Goal: Task Accomplishment & Management: Use online tool/utility

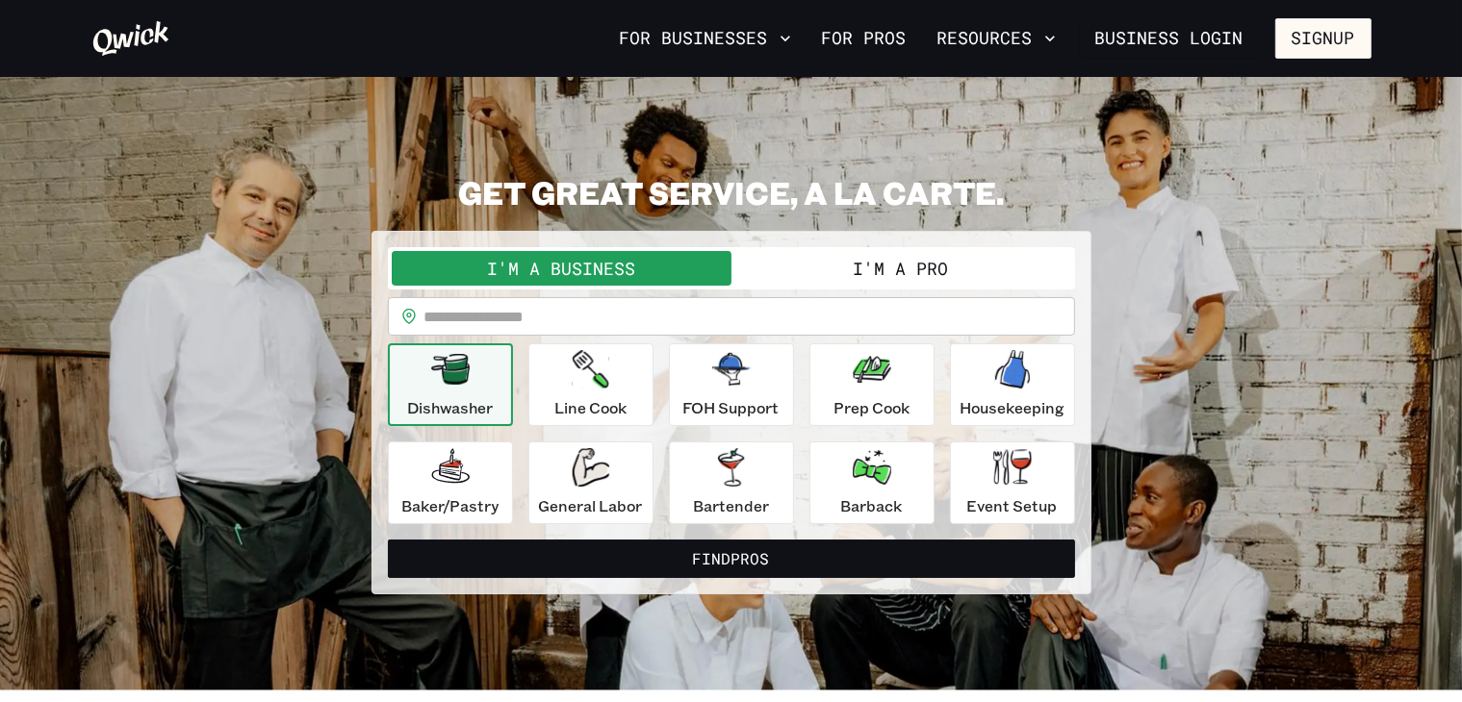
click at [782, 271] on button "I'm a Pro" at bounding box center [901, 268] width 340 height 35
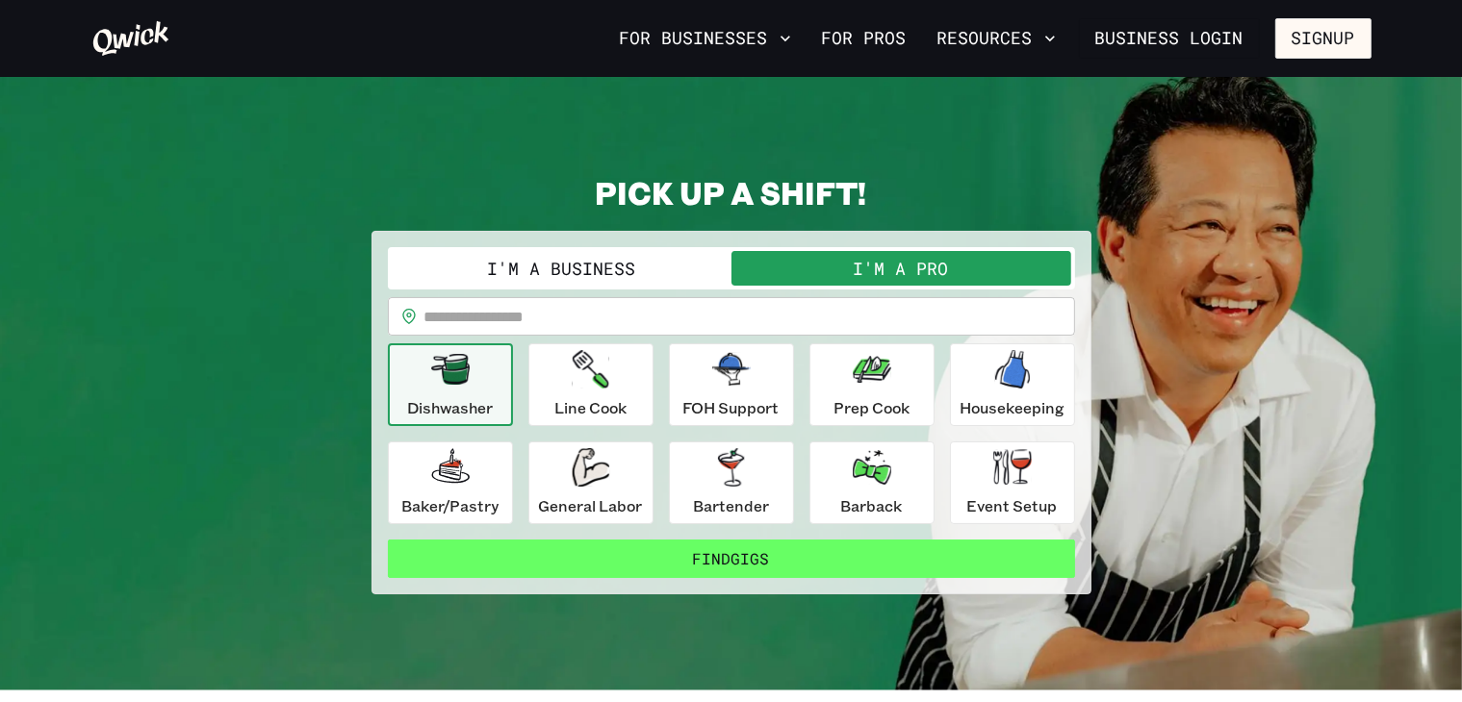
click at [692, 548] on button "Find Gigs" at bounding box center [731, 559] width 687 height 38
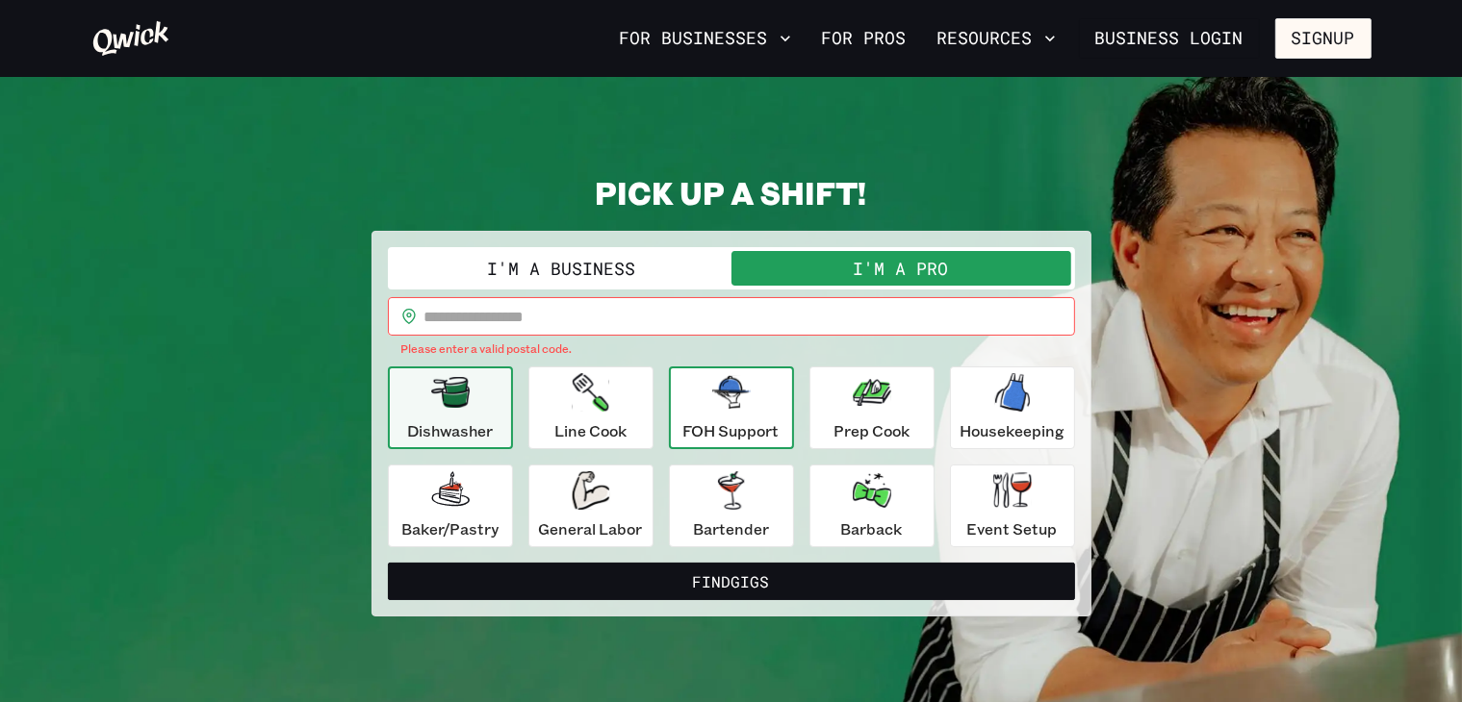
click at [701, 427] on p "FOH Support" at bounding box center [731, 431] width 96 height 23
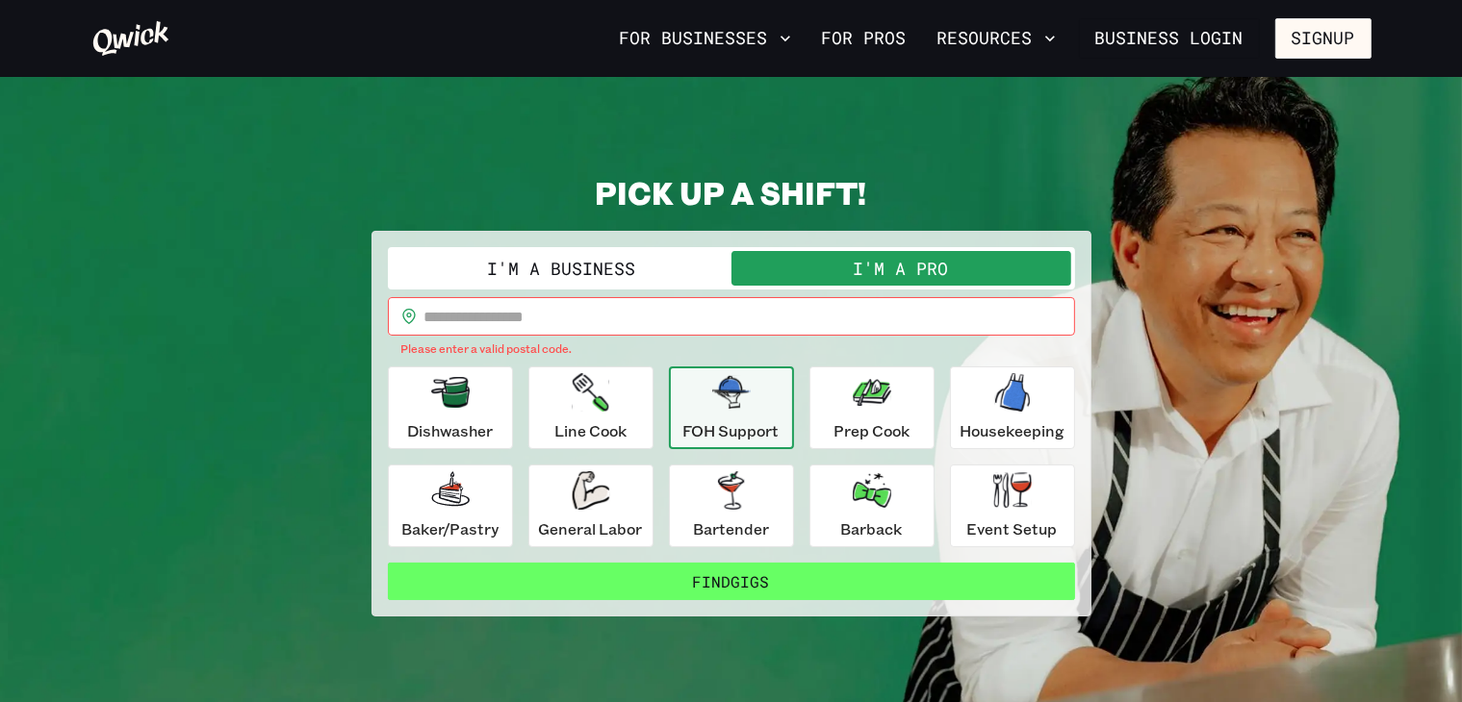
click at [739, 590] on button "Find Gigs" at bounding box center [731, 582] width 687 height 38
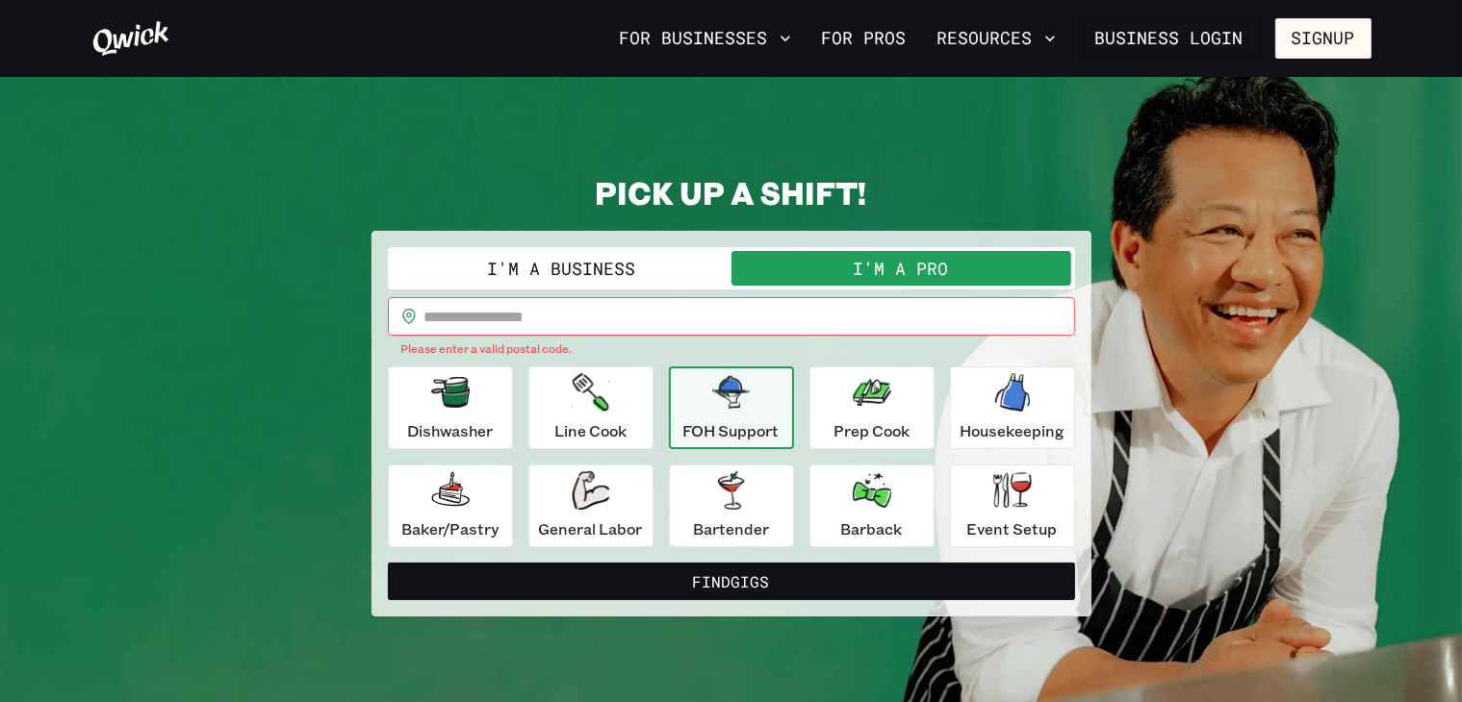
click at [561, 322] on input "text" at bounding box center [749, 316] width 650 height 38
type input "*****"
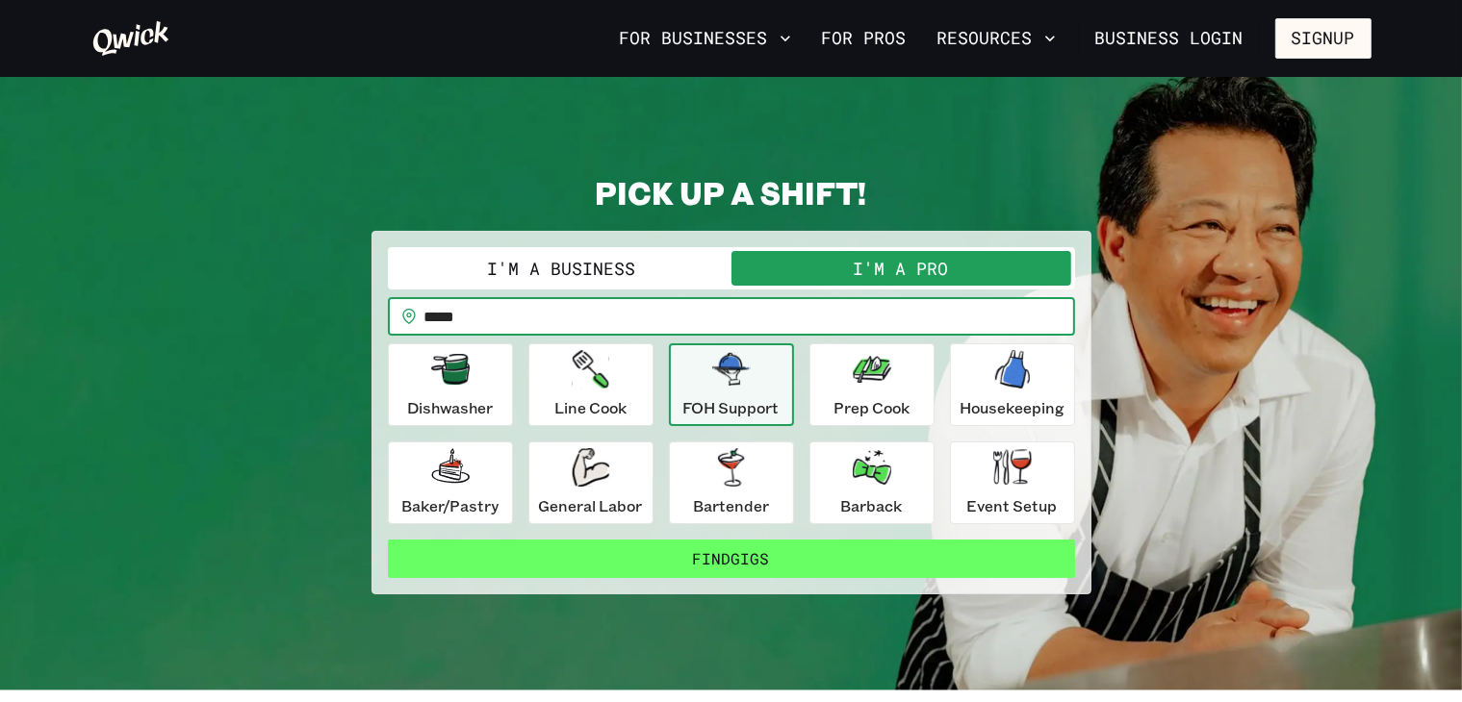
click at [606, 563] on button "Find Gigs" at bounding box center [731, 559] width 687 height 38
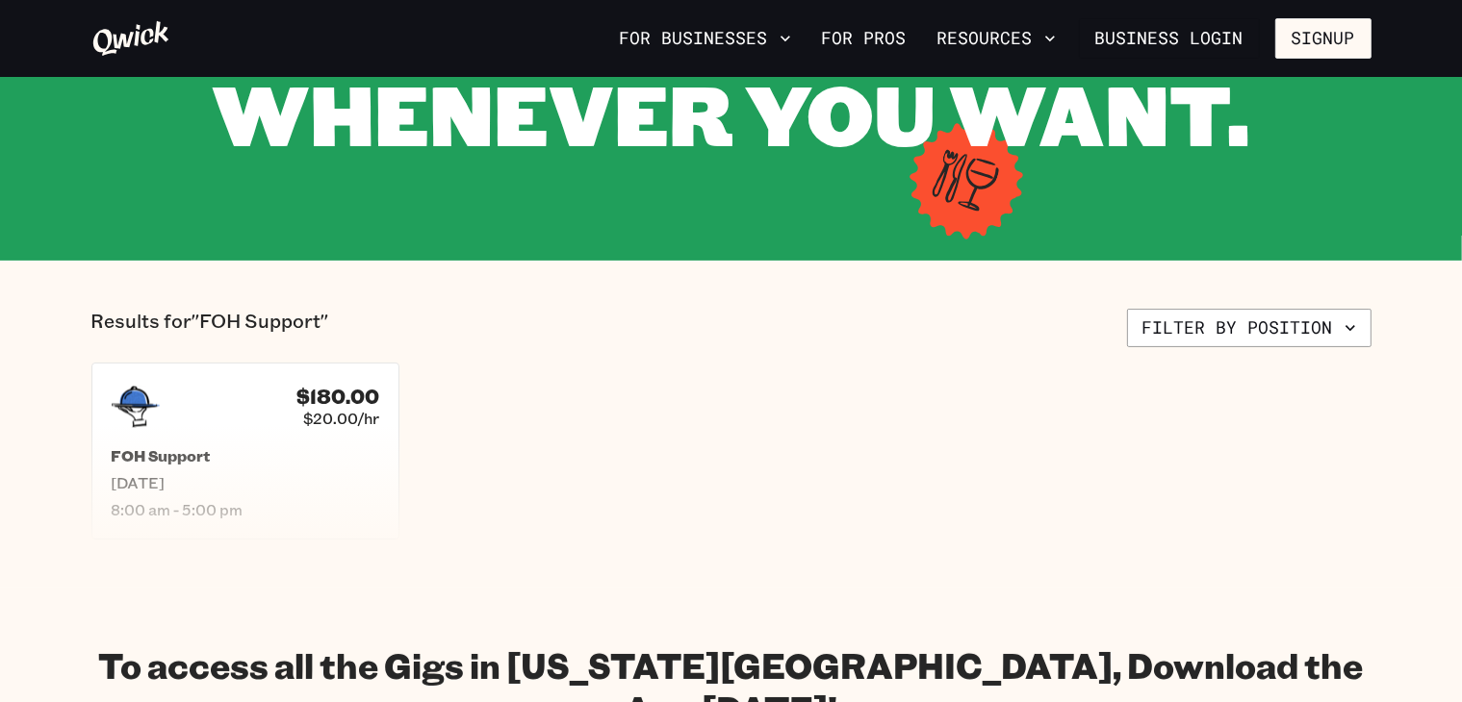
scroll to position [246, 0]
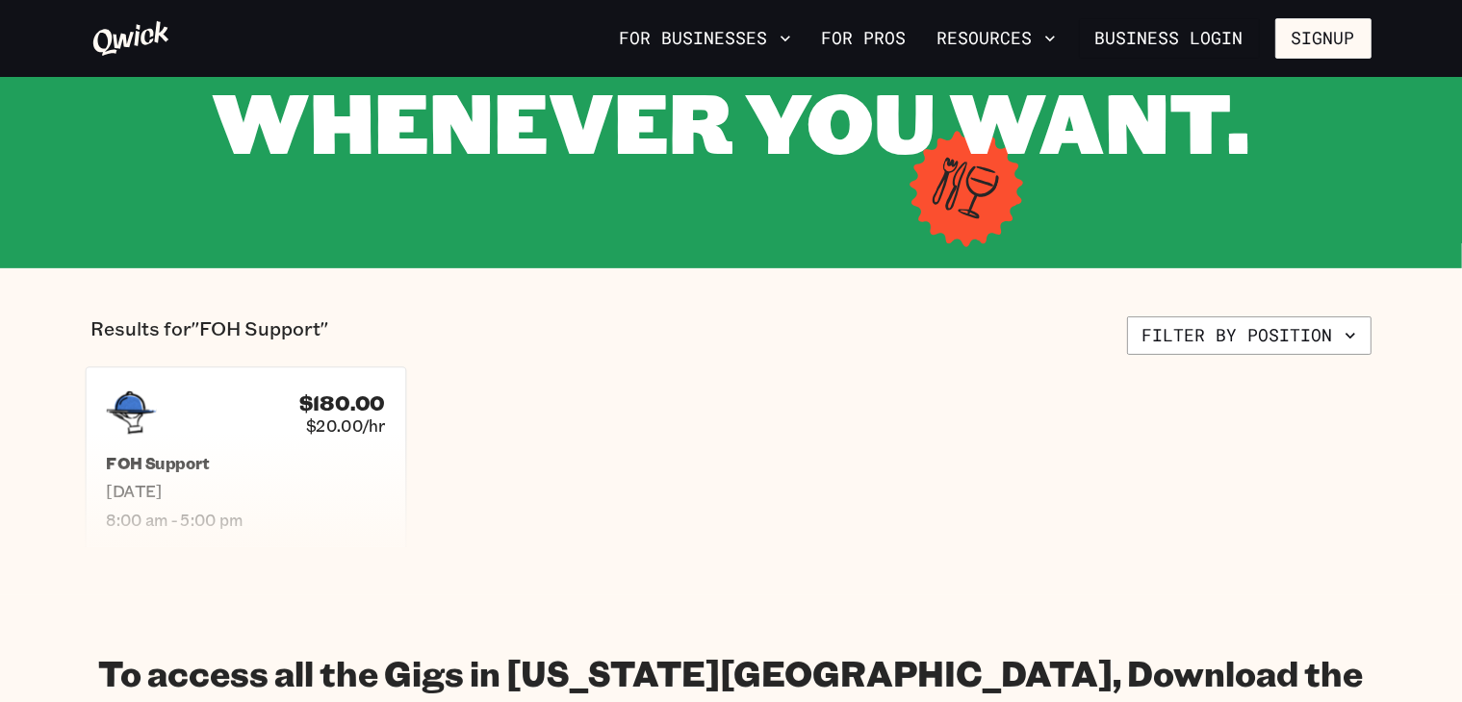
click at [281, 486] on span "[DATE]" at bounding box center [245, 492] width 279 height 20
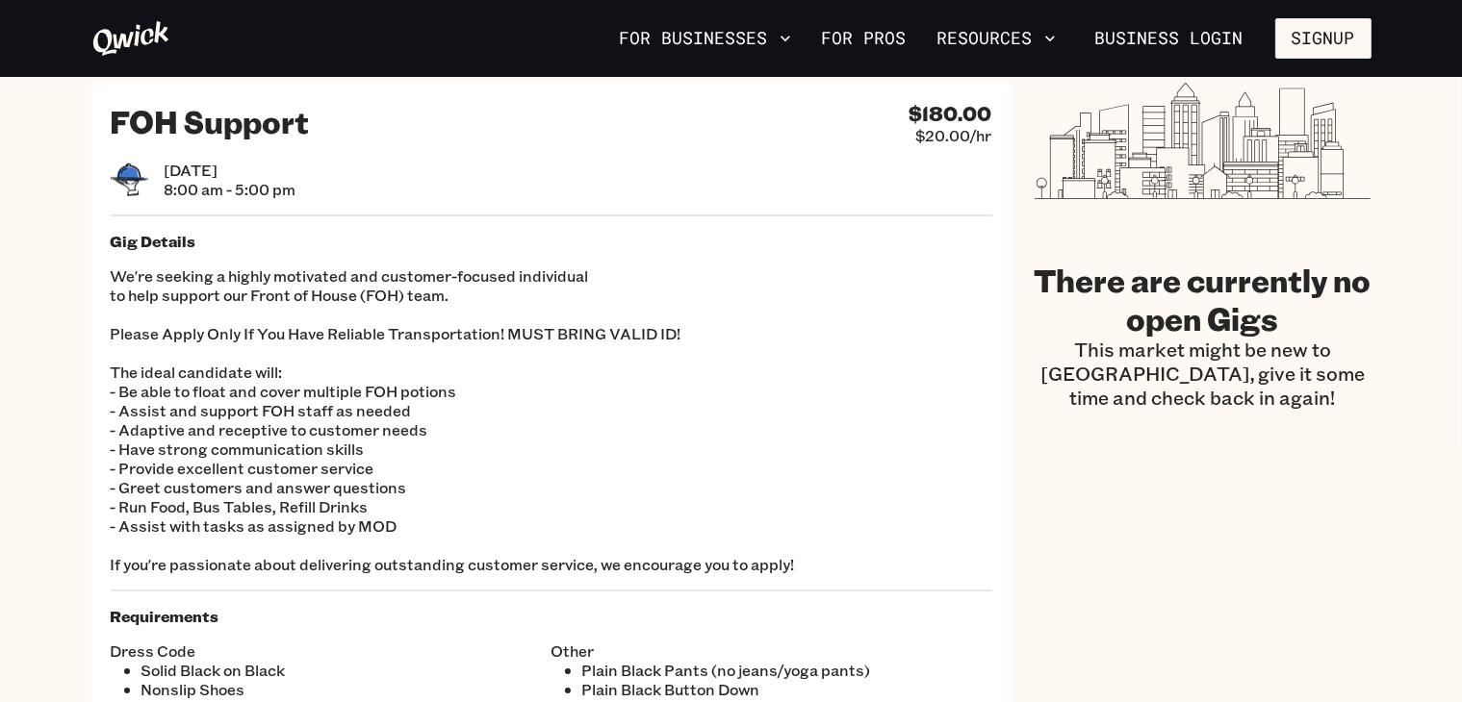
scroll to position [41, 0]
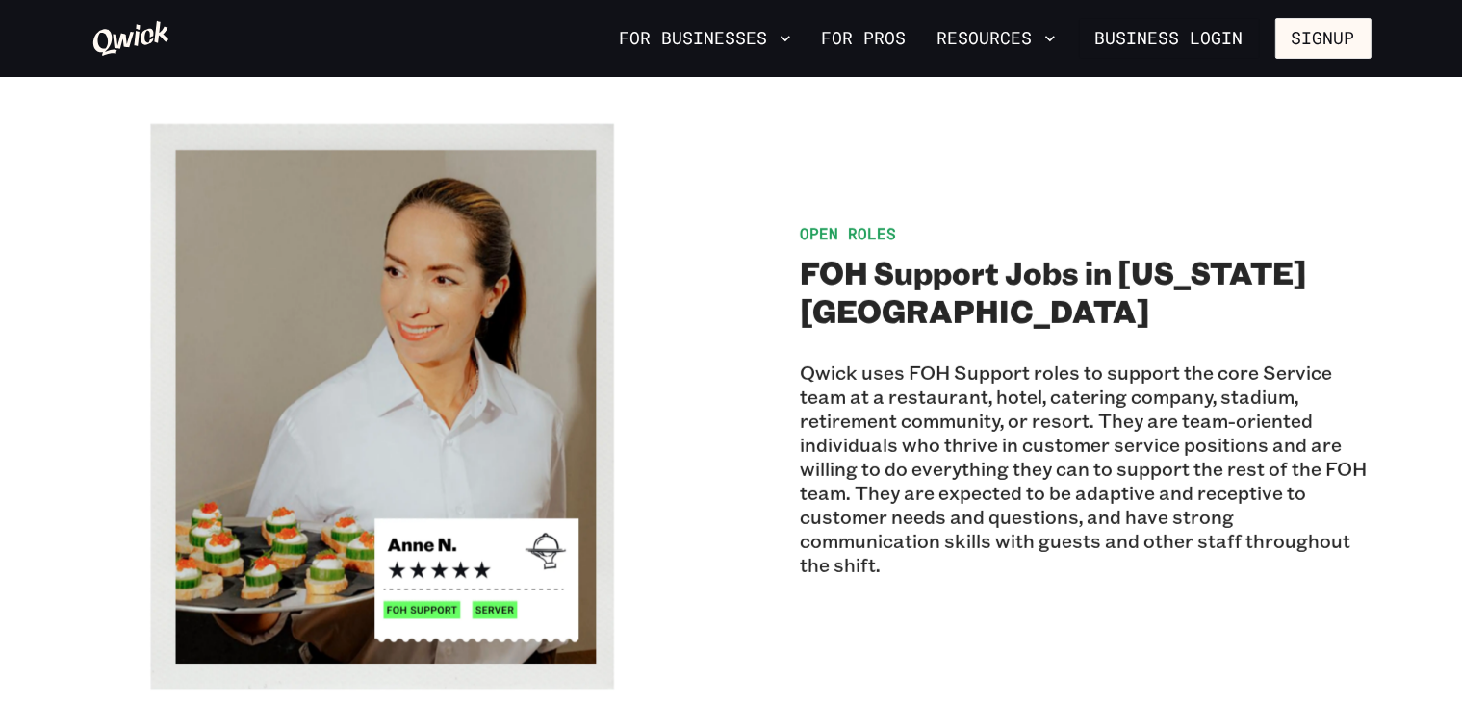
scroll to position [1090, 0]
